Goal: Information Seeking & Learning: Check status

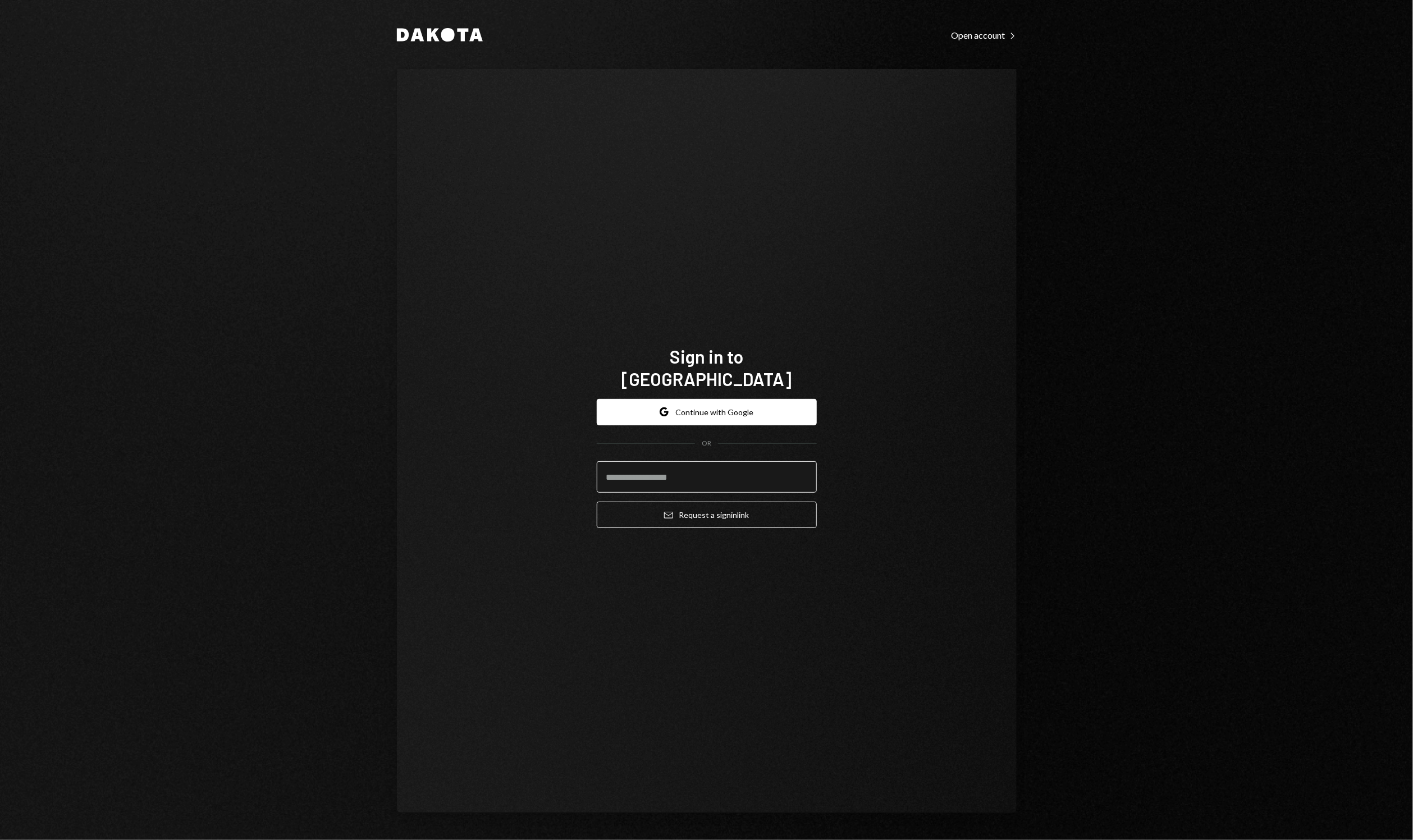
click at [710, 467] on input "email" at bounding box center [706, 477] width 220 height 32
type input "**********"
click at [728, 502] on button "Email Request a sign in link" at bounding box center [706, 514] width 220 height 26
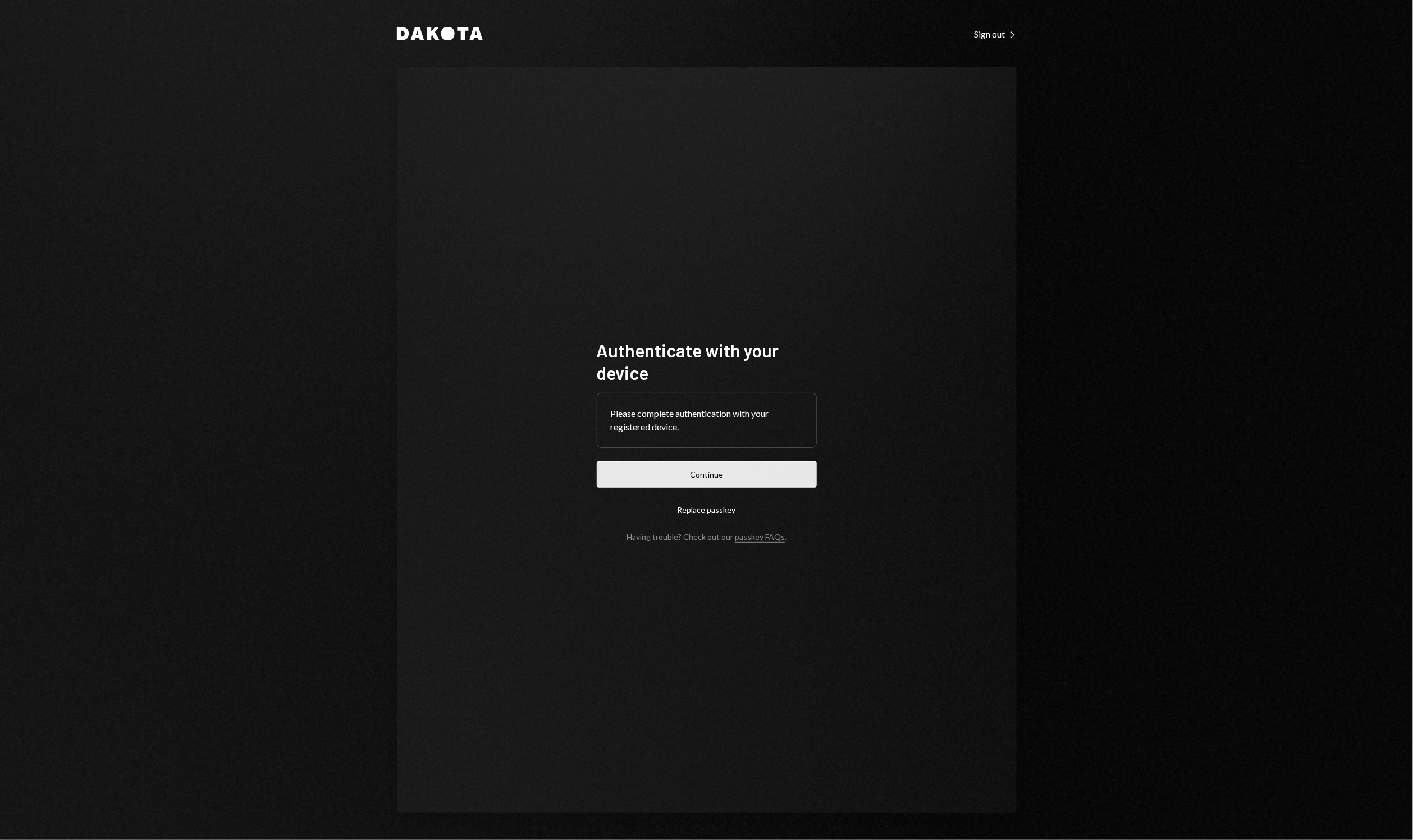
click at [616, 473] on button "Continue" at bounding box center [706, 474] width 220 height 26
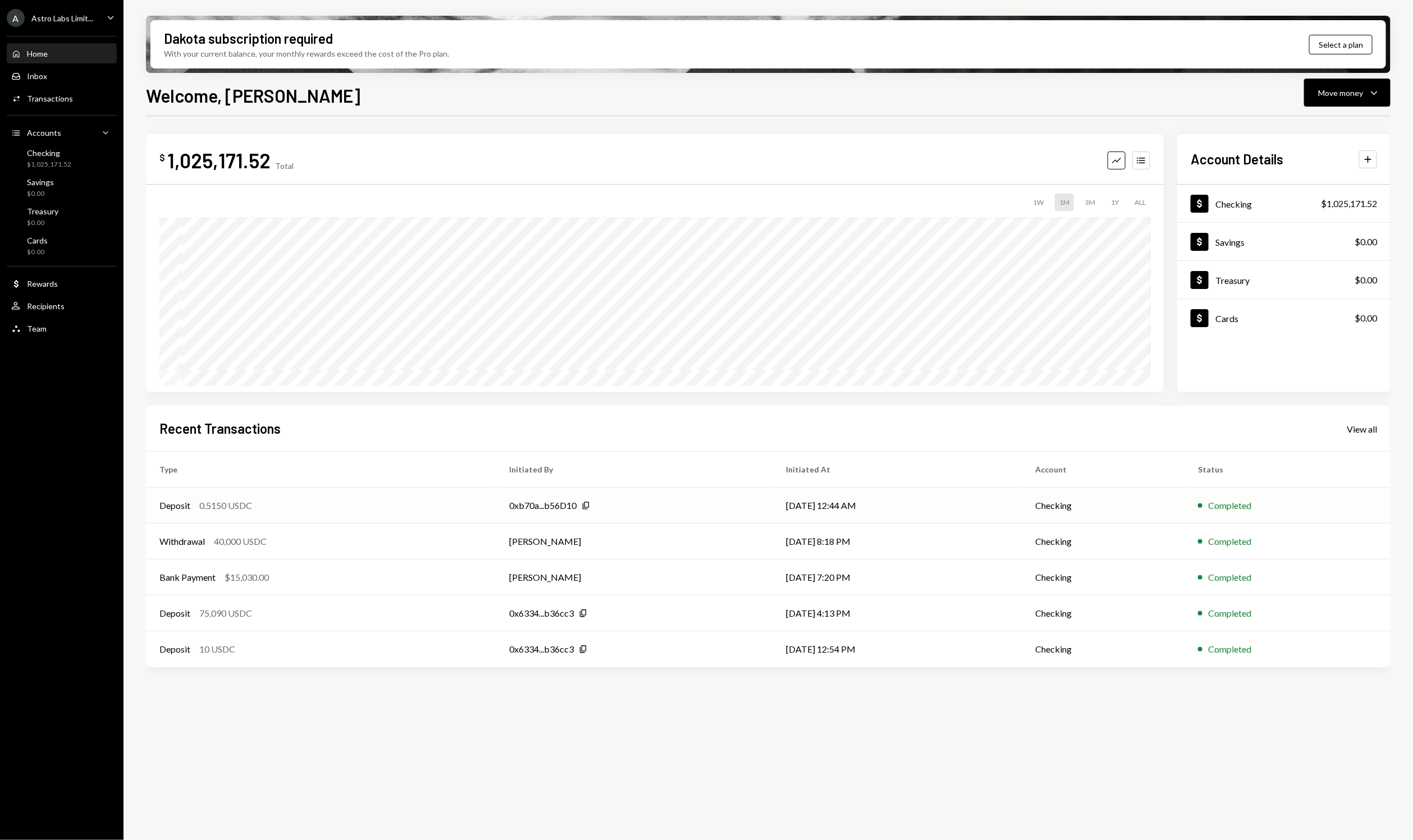
click at [623, 507] on div "0xb70a...b56D10 Copy" at bounding box center [635, 505] width 250 height 14
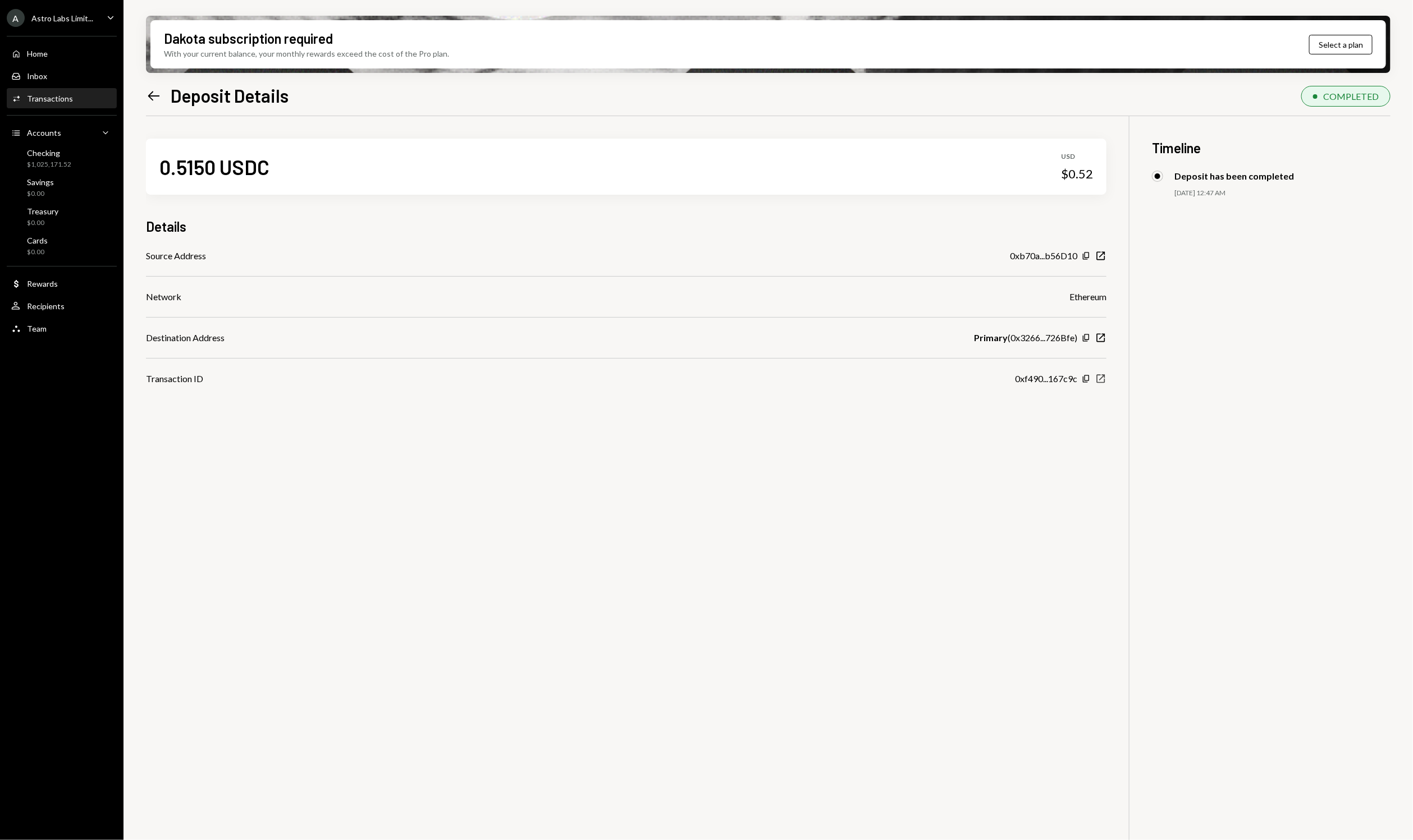
click at [1104, 376] on icon "New Window" at bounding box center [1101, 379] width 11 height 11
click at [66, 165] on div "$1,025,171.52" at bounding box center [49, 165] width 44 height 10
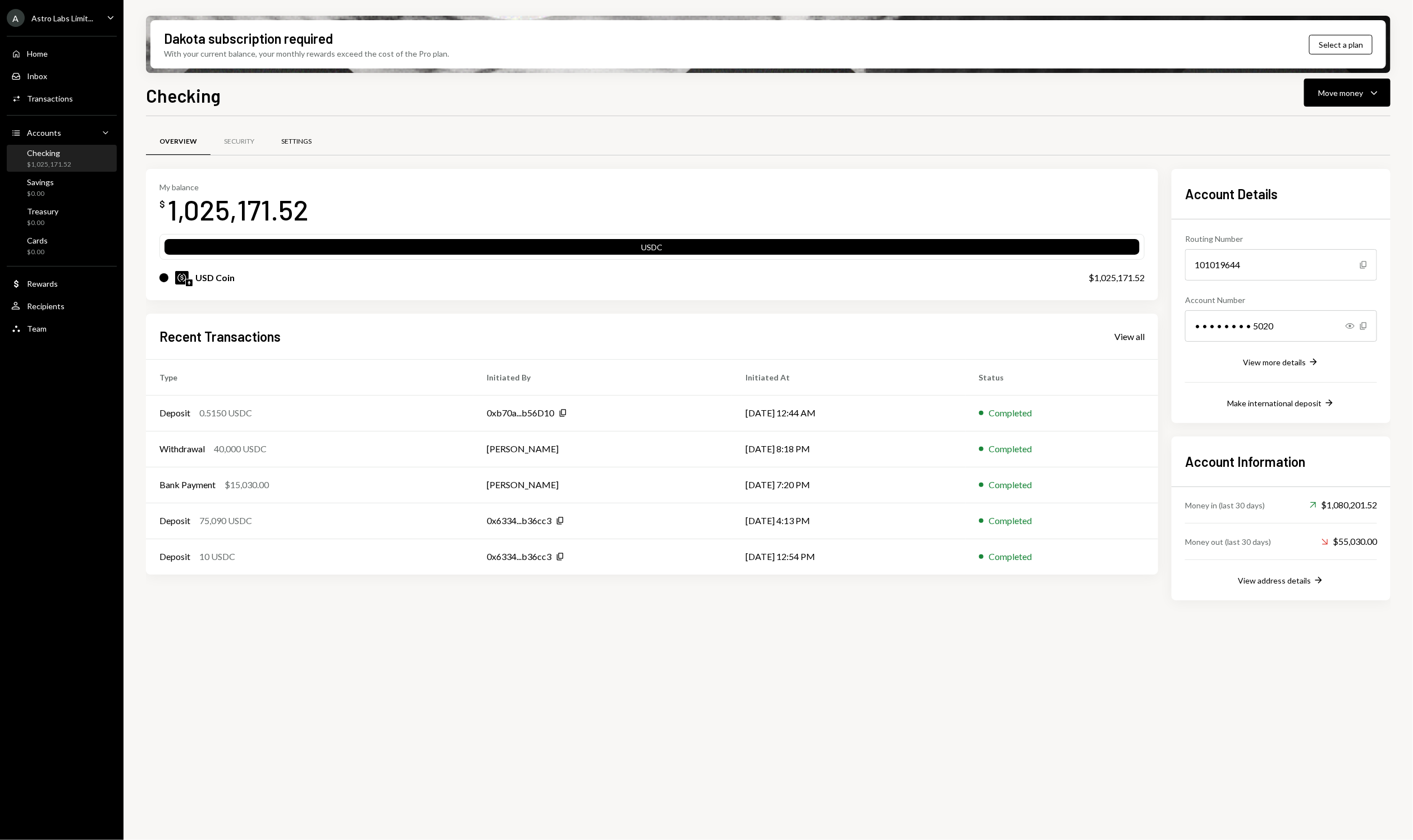
click at [287, 137] on div "Settings" at bounding box center [297, 141] width 31 height 10
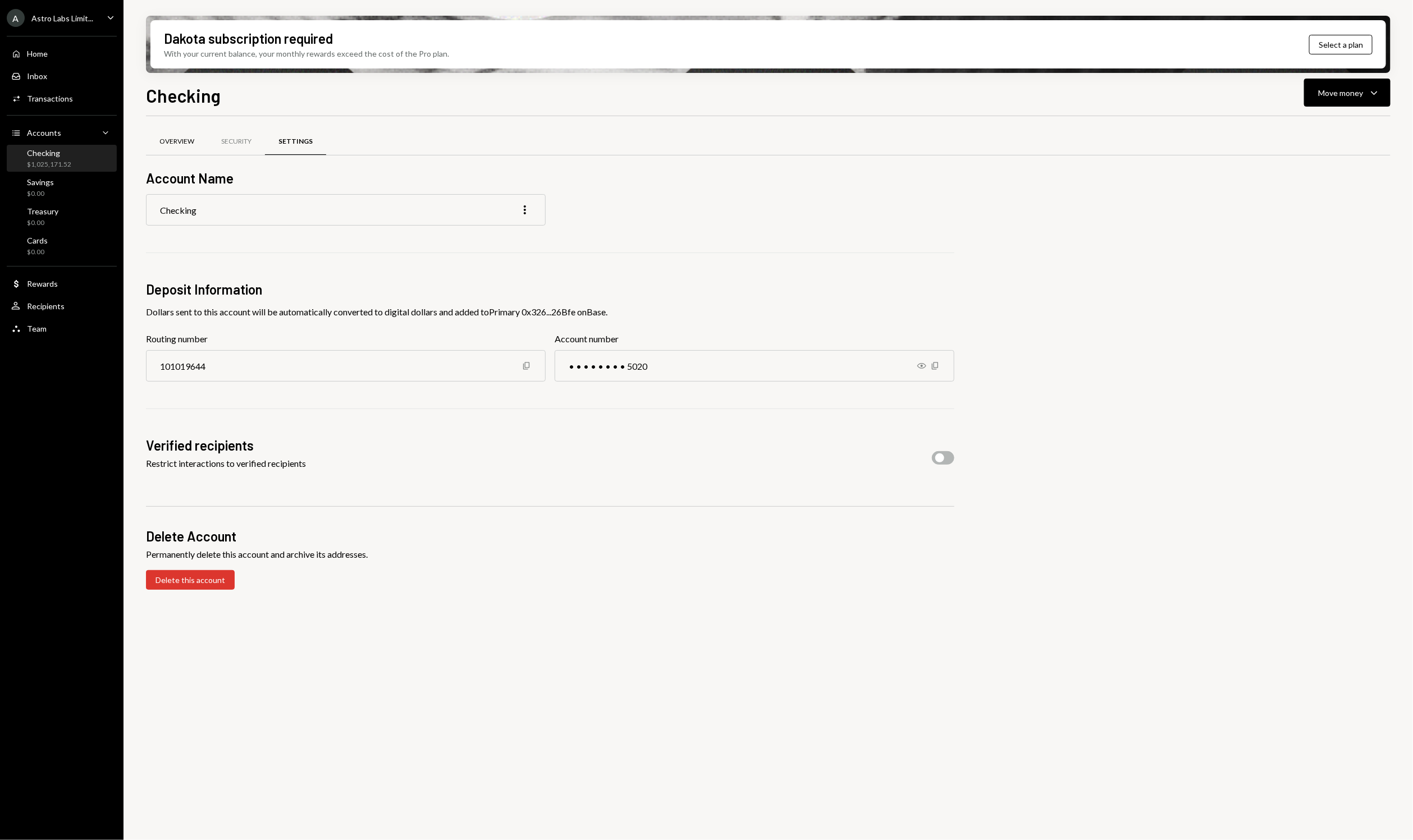
click at [171, 145] on div "Overview" at bounding box center [176, 141] width 34 height 10
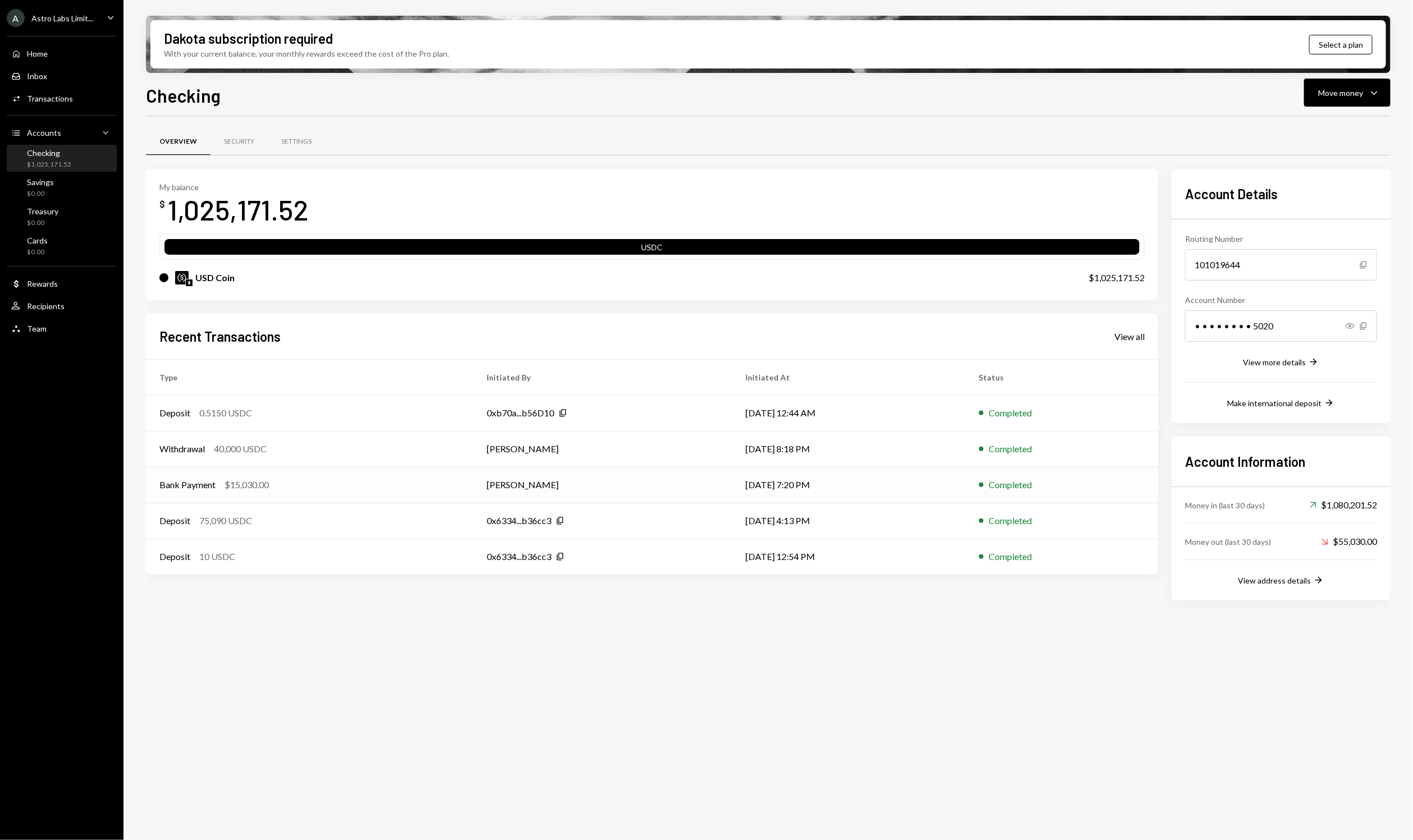
click at [324, 489] on div "Bank Payment $15,030.00" at bounding box center [309, 485] width 300 height 14
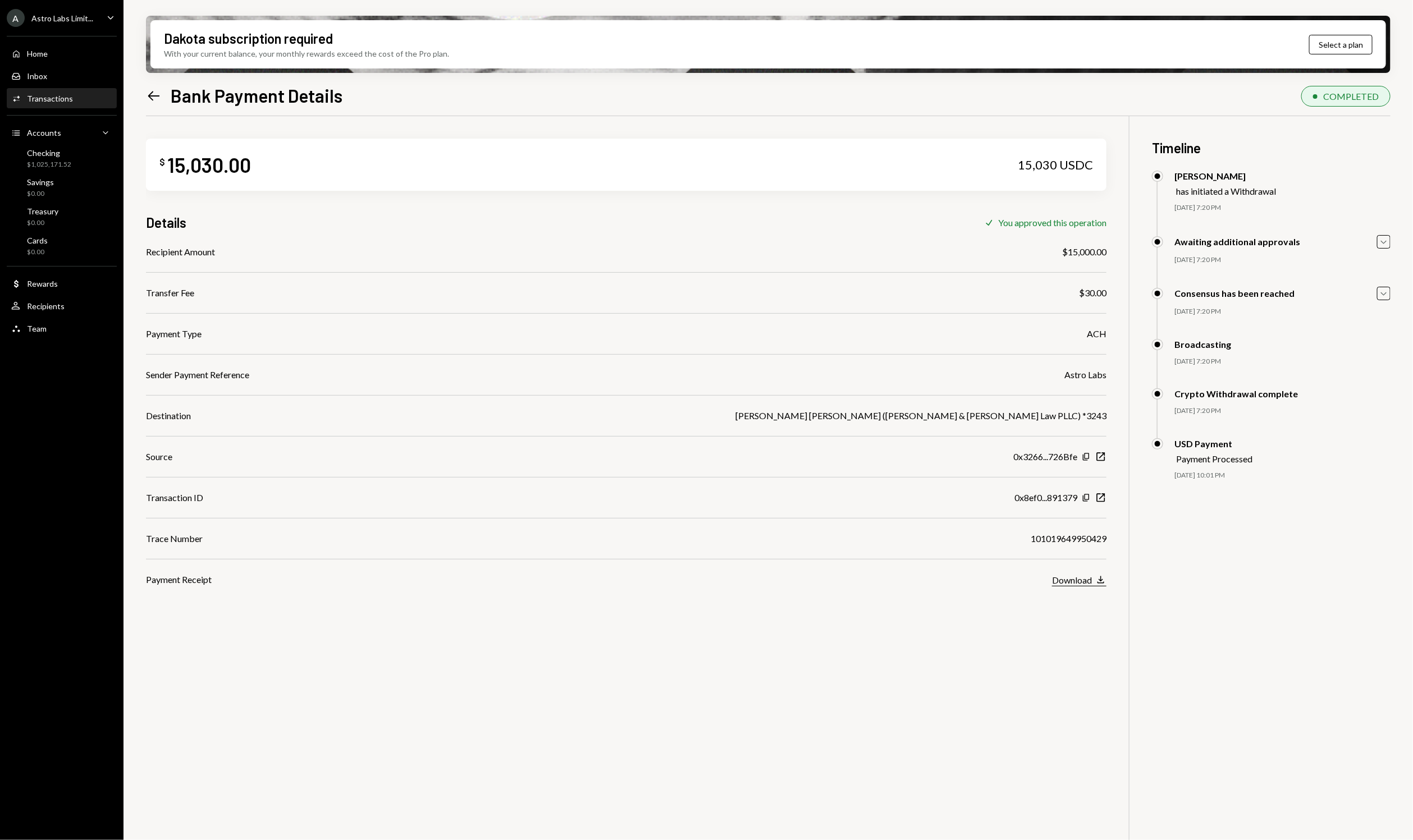
click at [1104, 582] on icon "button" at bounding box center [1100, 580] width 6 height 7
